Goal: Navigation & Orientation: Find specific page/section

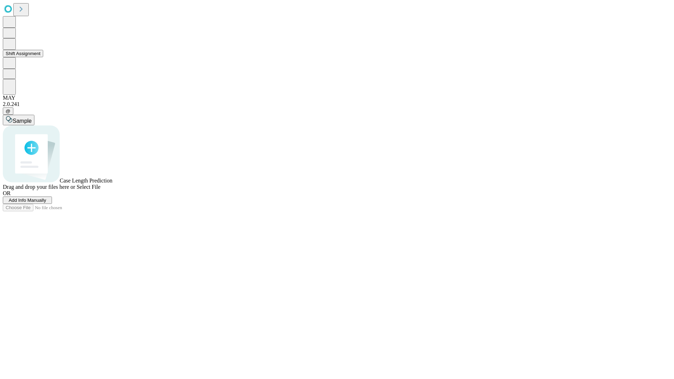
click at [43, 57] on button "Shift Assignment" at bounding box center [23, 53] width 40 height 7
